Goal: Information Seeking & Learning: Understand process/instructions

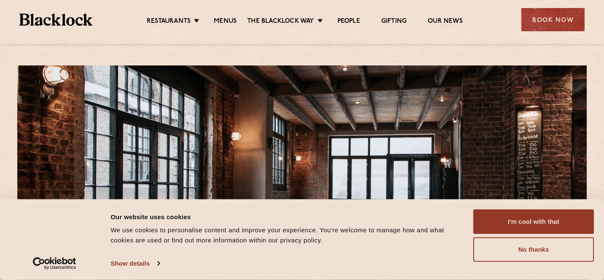
click at [227, 15] on ul "Restaurants Soho City Shoreditch Covent Garden Canary Wharf Manchester Birmingh…" at bounding box center [304, 20] width 425 height 14
click at [226, 17] on link "Menus" at bounding box center [225, 21] width 23 height 9
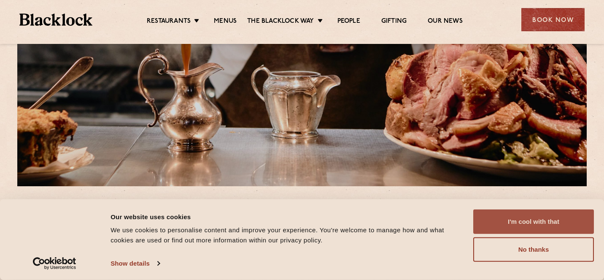
click at [534, 224] on button "I'm cool with that" at bounding box center [533, 221] width 121 height 24
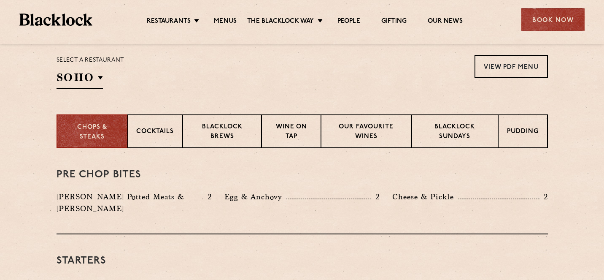
scroll to position [286, 0]
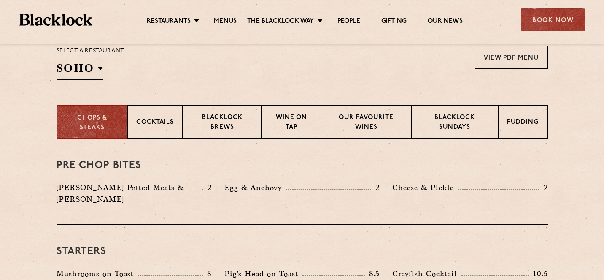
click at [103, 75] on div "Select a restaurant [GEOGRAPHIC_DATA] [GEOGRAPHIC_DATA] [GEOGRAPHIC_DATA] [GEOG…" at bounding box center [91, 63] width 68 height 34
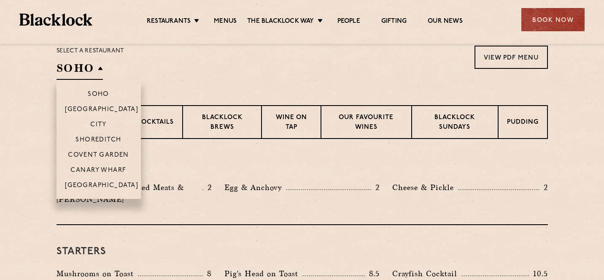
click at [97, 135] on li "Shoreditch" at bounding box center [99, 139] width 84 height 15
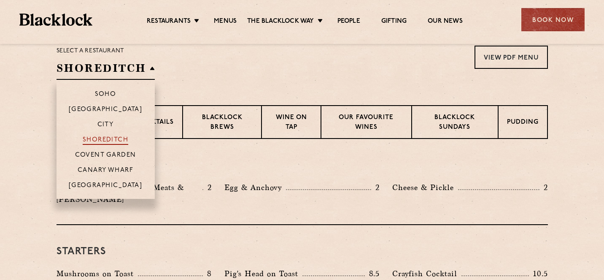
click at [97, 142] on p "Shoreditch" at bounding box center [106, 140] width 46 height 8
click at [97, 141] on p "Shoreditch" at bounding box center [106, 140] width 46 height 8
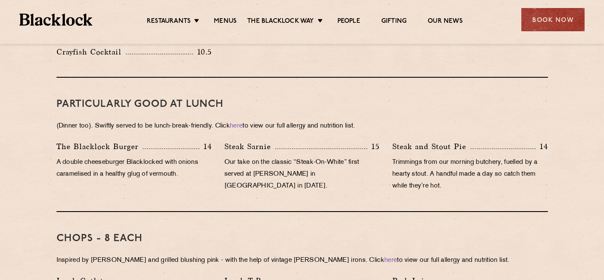
scroll to position [542, 0]
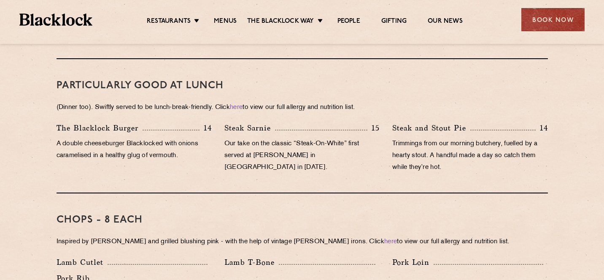
click at [165, 122] on div "The [PERSON_NAME] Burger 14" at bounding box center [134, 128] width 155 height 12
click at [164, 122] on div "The [PERSON_NAME] Burger 14" at bounding box center [134, 128] width 155 height 12
click at [241, 104] on link "here" at bounding box center [236, 107] width 13 height 6
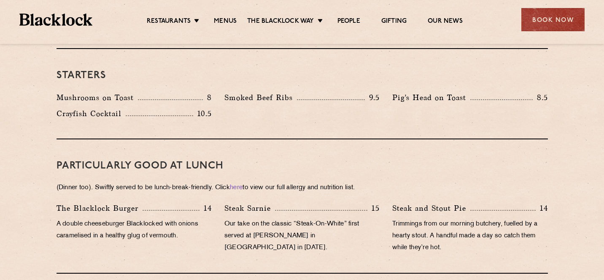
scroll to position [465, 0]
